Goal: Task Accomplishment & Management: Manage account settings

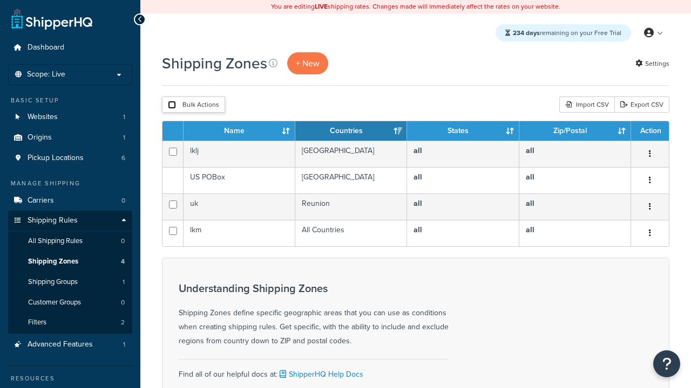
click at [172, 106] on input "checkbox" at bounding box center [172, 105] width 8 height 8
checkbox input "true"
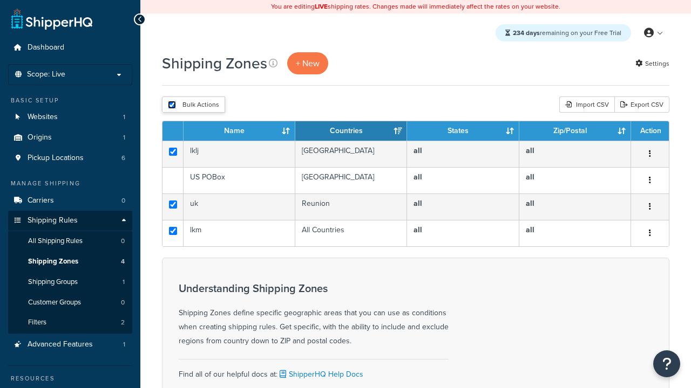
click at [0, 0] on button "Delete" at bounding box center [0, 0] width 0 height 0
